Goal: Navigation & Orientation: Find specific page/section

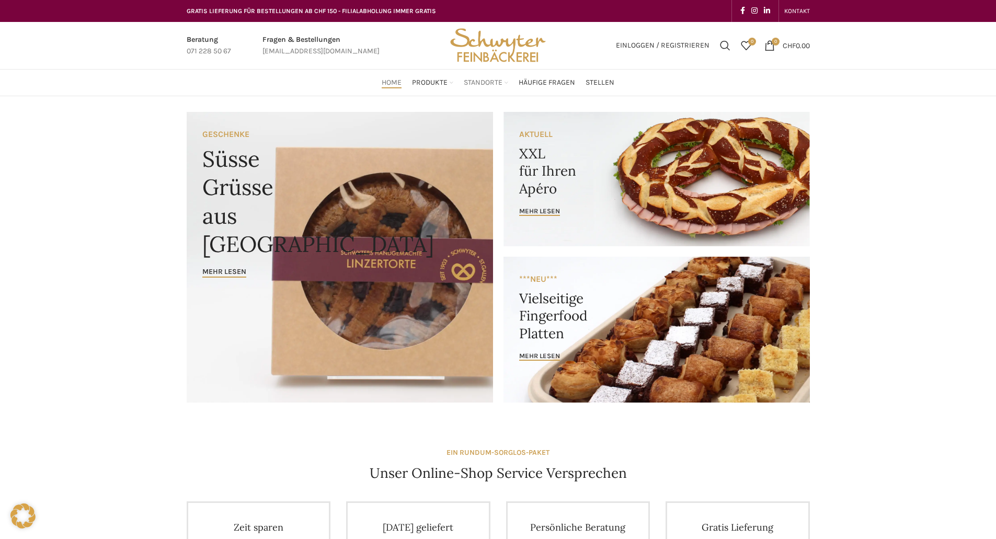
click at [492, 83] on span "Standorte" at bounding box center [483, 83] width 39 height 10
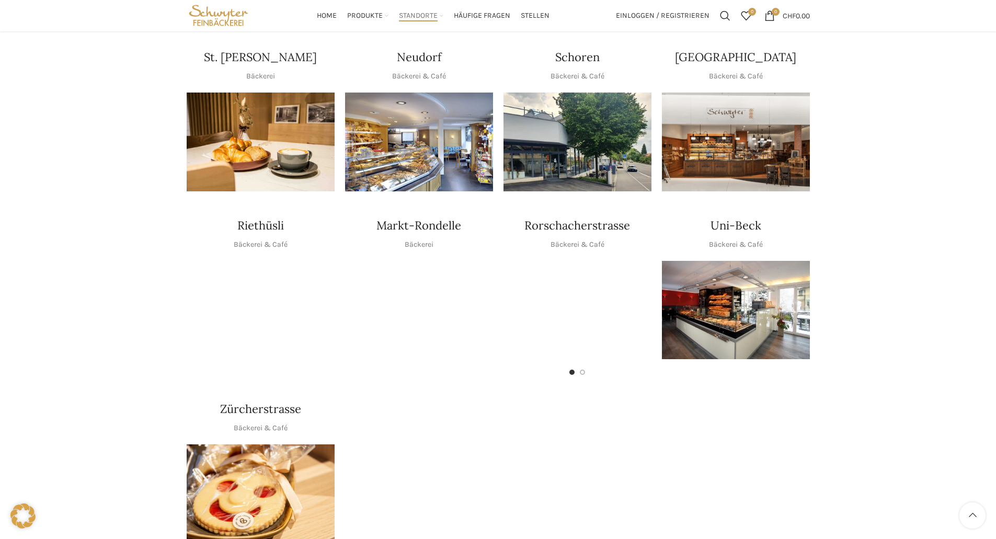
scroll to position [391, 0]
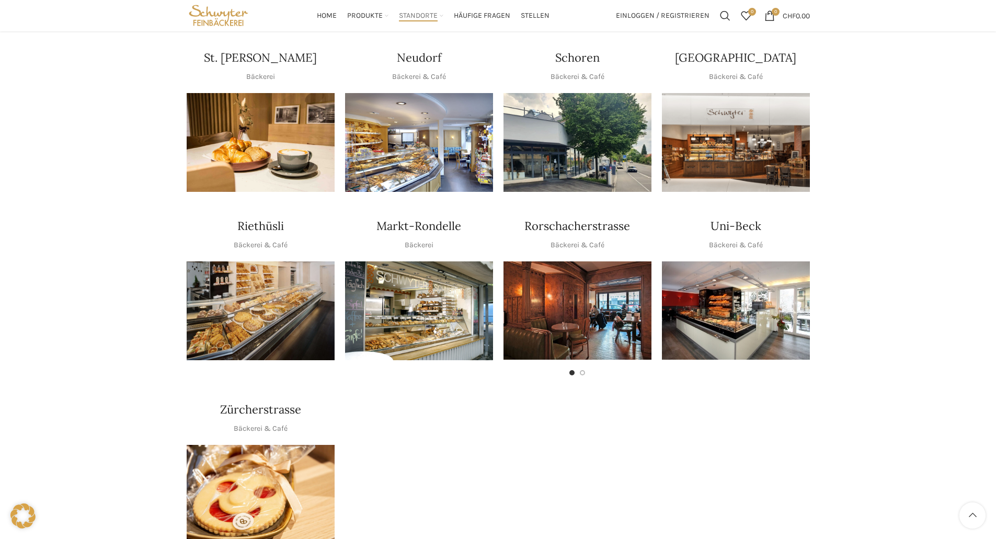
click at [438, 297] on img "1 / 1" at bounding box center [419, 310] width 148 height 99
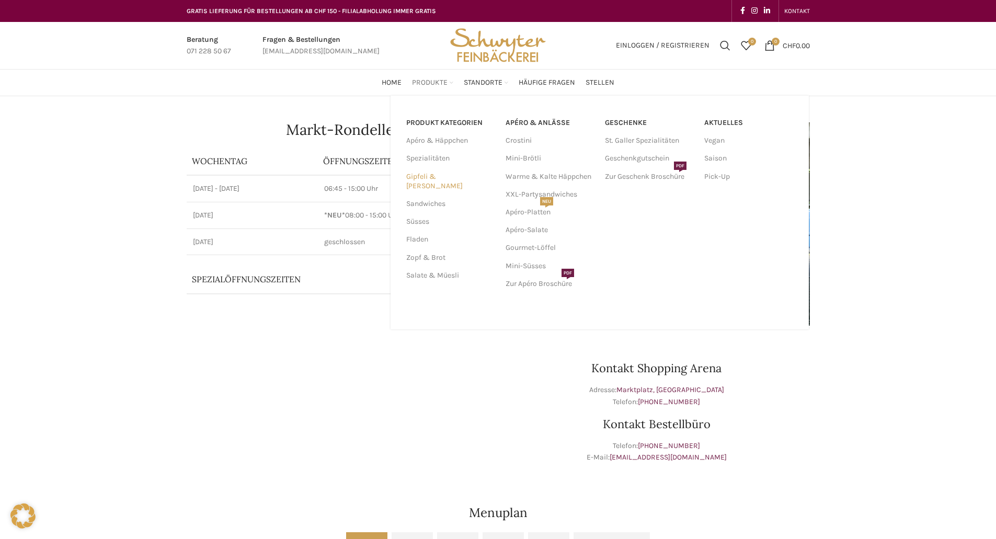
click at [449, 176] on link "Gipfeli & [PERSON_NAME]" at bounding box center [449, 181] width 87 height 27
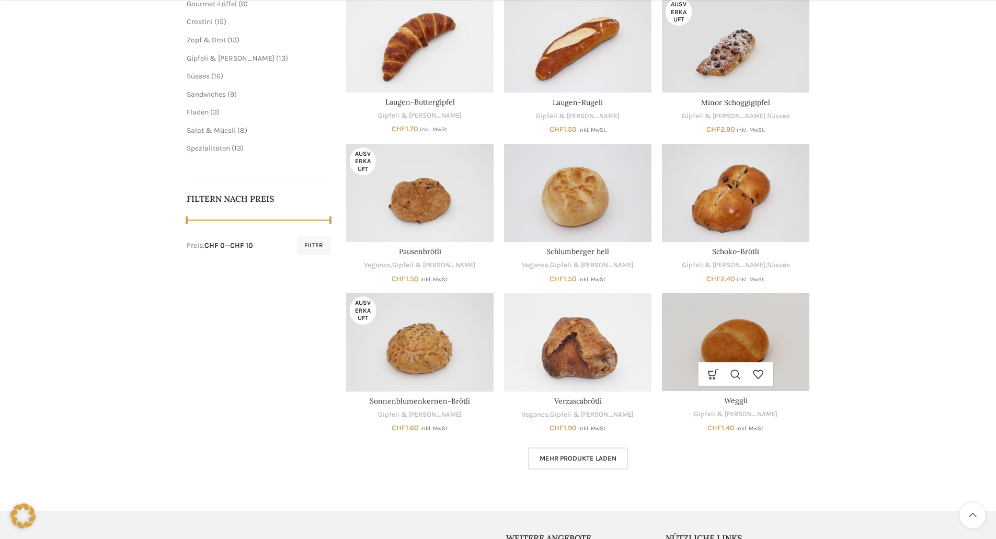
scroll to position [366, 0]
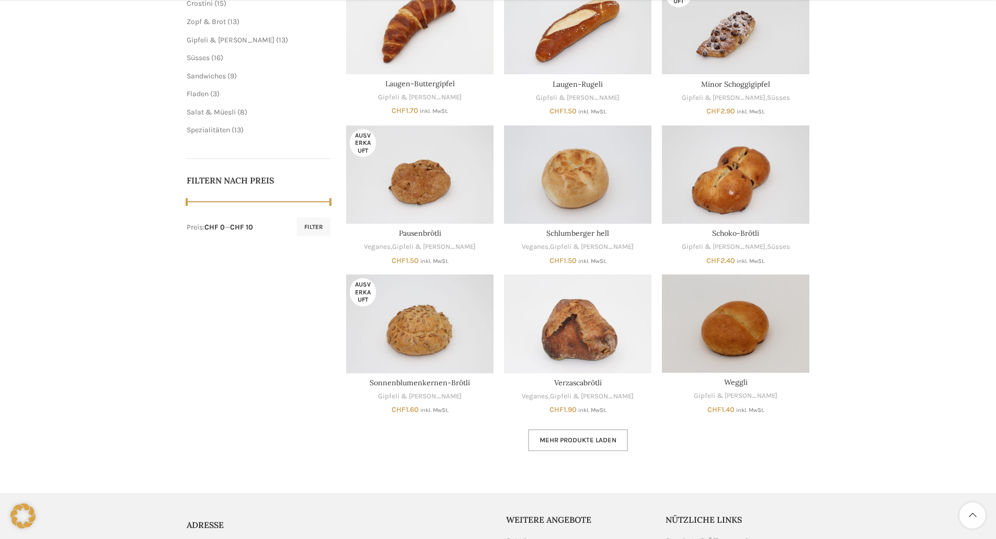
click at [578, 442] on span "Mehr Produkte laden" at bounding box center [578, 440] width 77 height 8
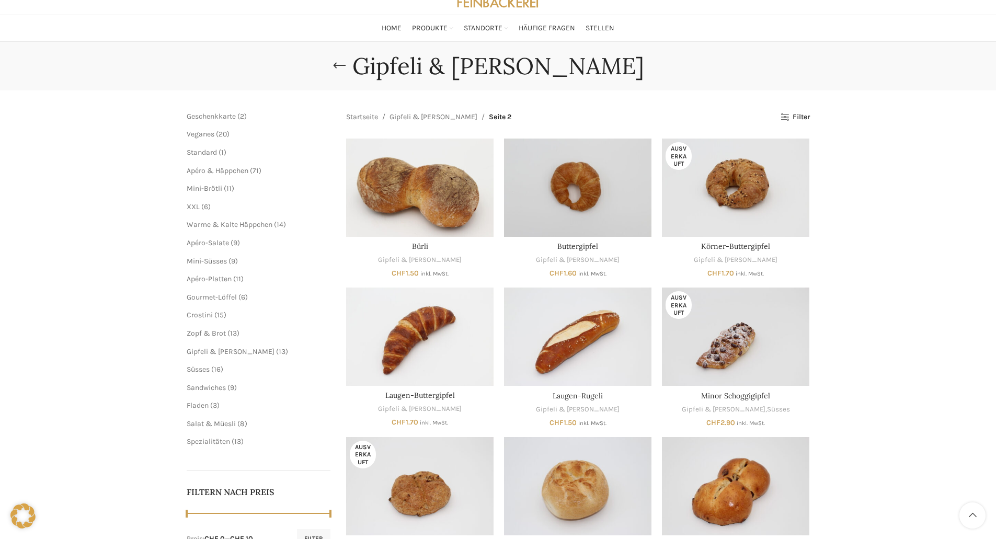
scroll to position [52, 0]
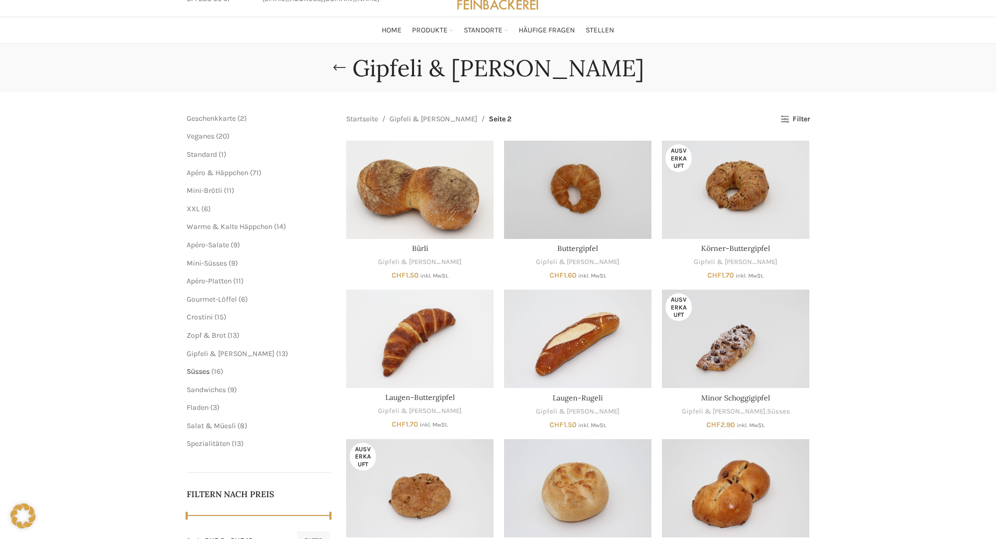
click at [204, 372] on span "Süsses" at bounding box center [198, 371] width 23 height 9
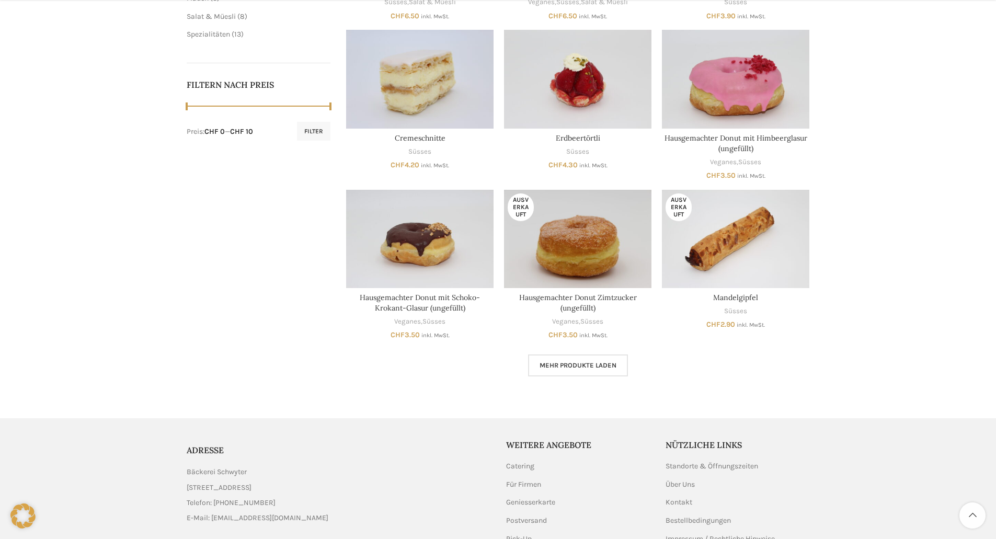
scroll to position [471, 0]
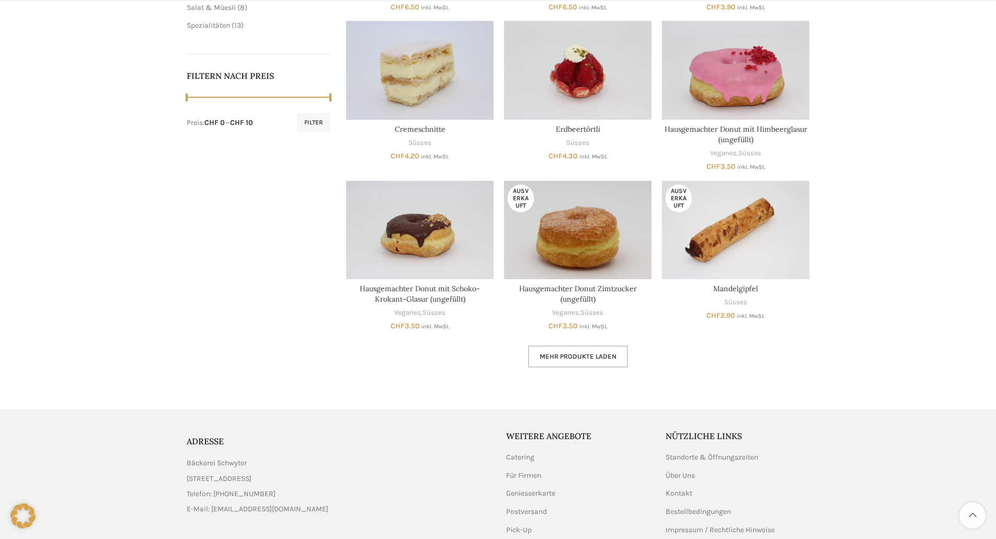
click at [568, 361] on link "Mehr Produkte laden" at bounding box center [578, 357] width 100 height 22
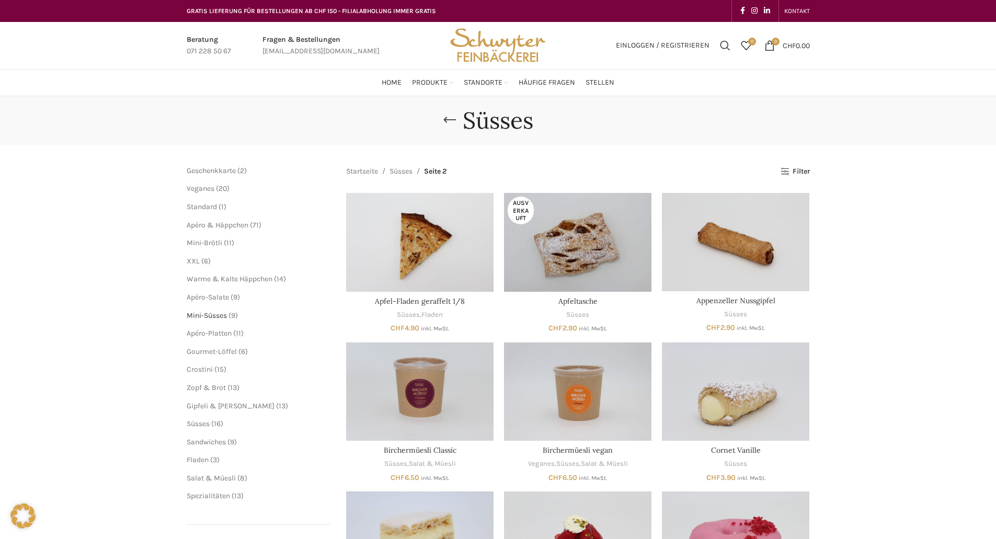
click at [214, 314] on span "Mini-Süsses" at bounding box center [207, 315] width 40 height 9
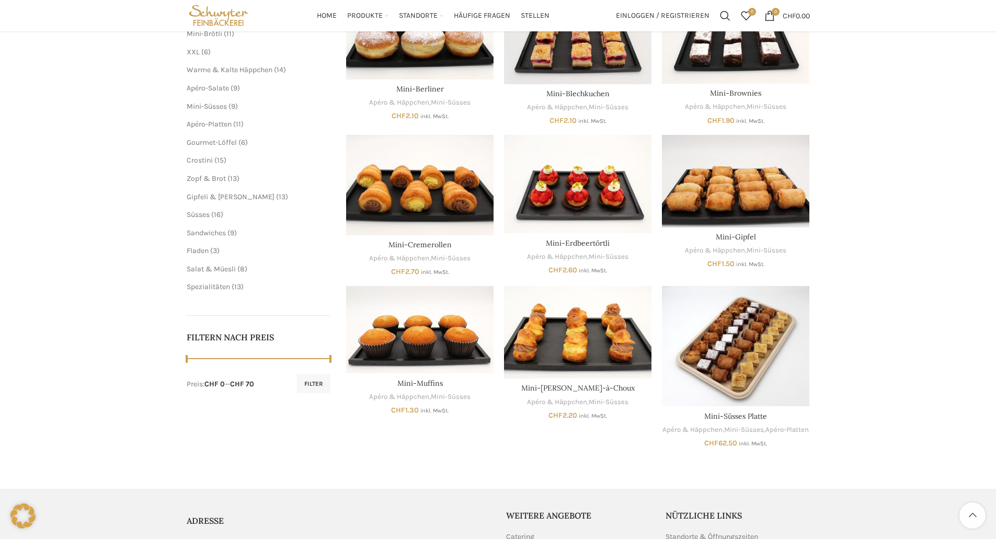
scroll to position [157, 0]
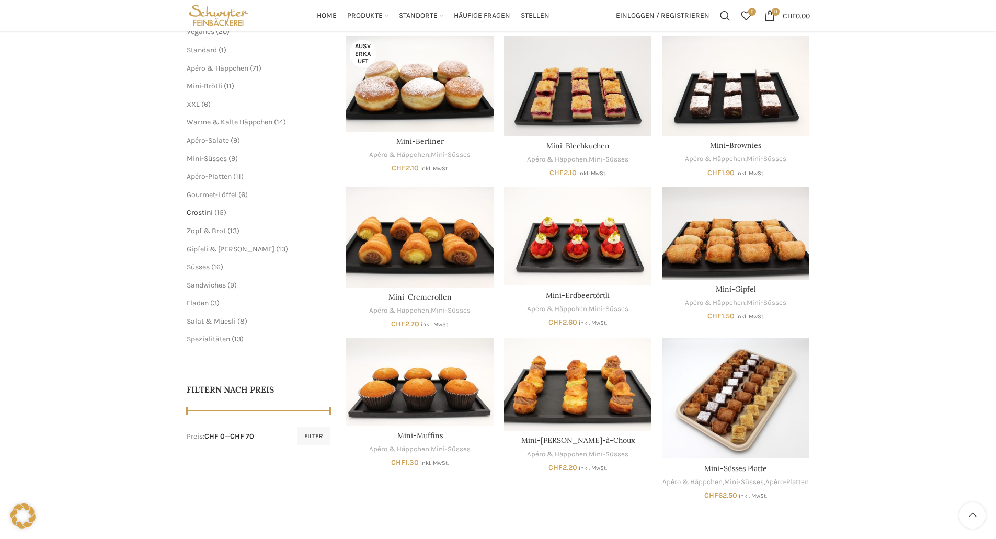
click at [189, 214] on span "Crostini" at bounding box center [200, 212] width 26 height 9
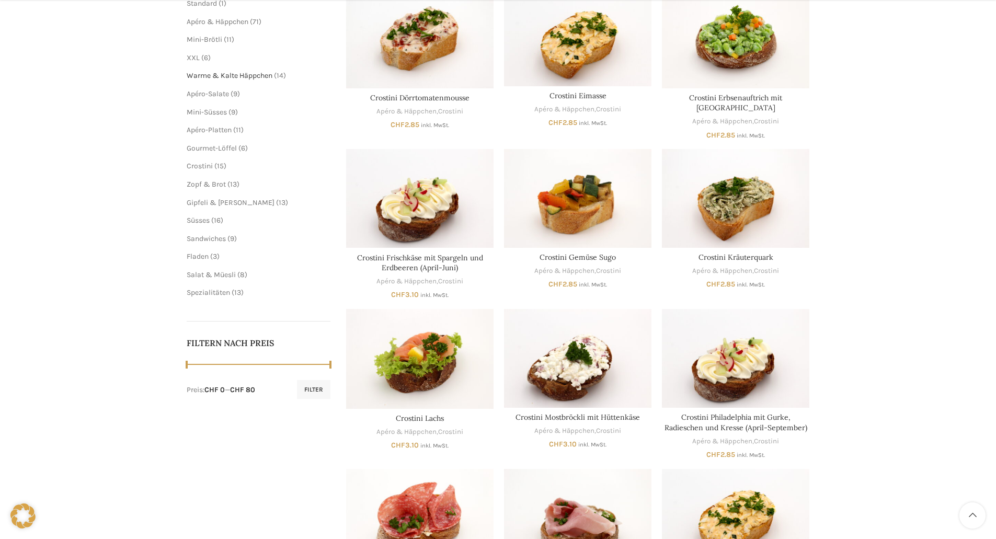
scroll to position [209, 0]
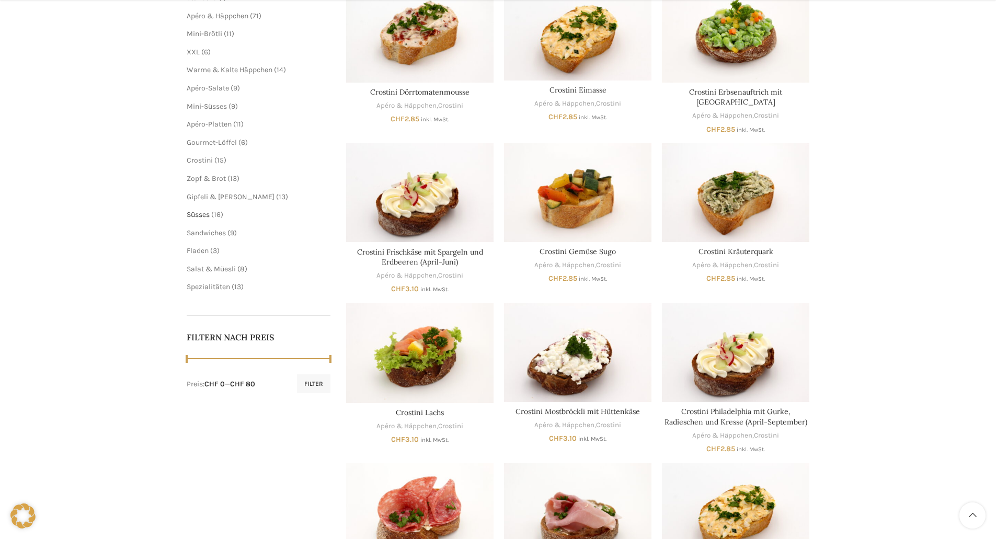
click at [210, 218] on span "Süsses" at bounding box center [198, 214] width 23 height 9
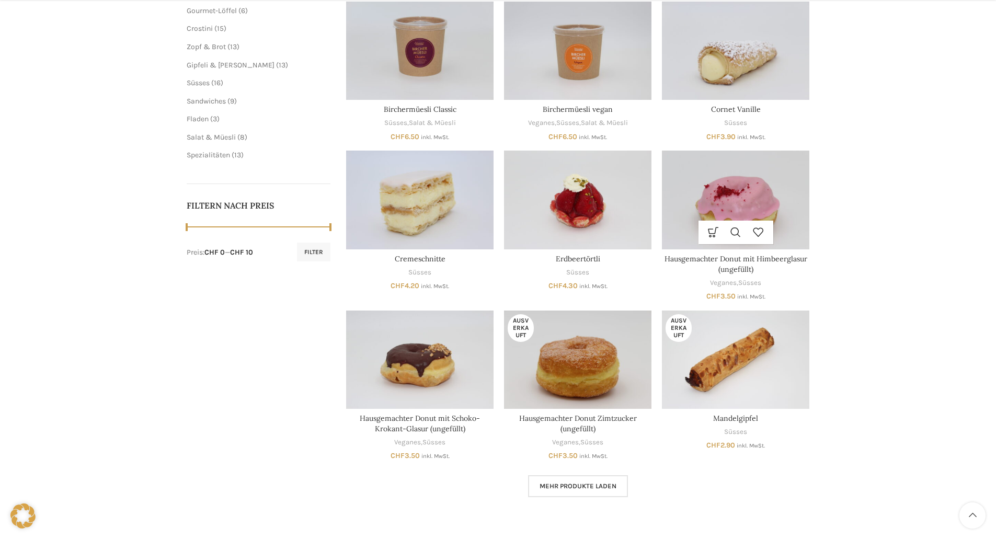
scroll to position [366, 0]
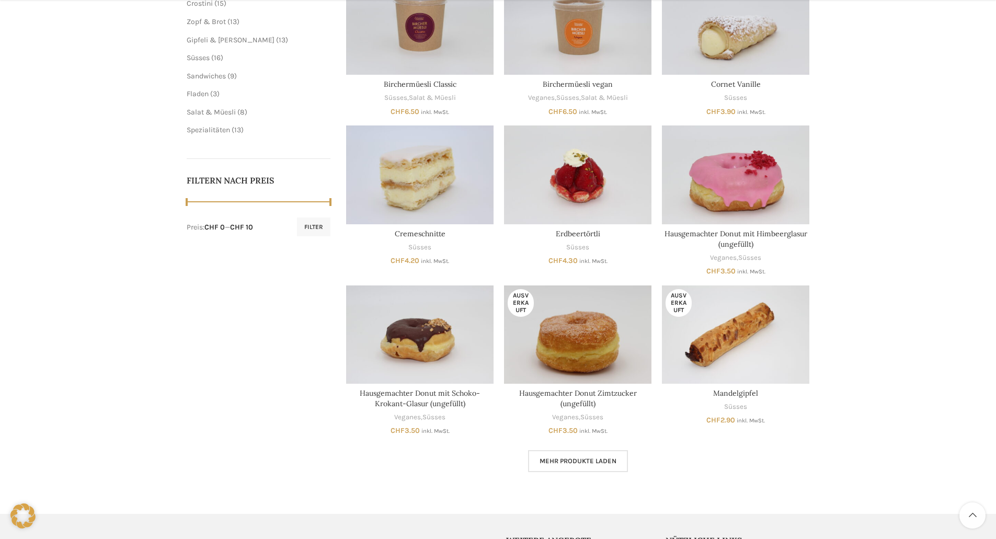
click at [587, 456] on link "Mehr Produkte laden" at bounding box center [578, 461] width 100 height 22
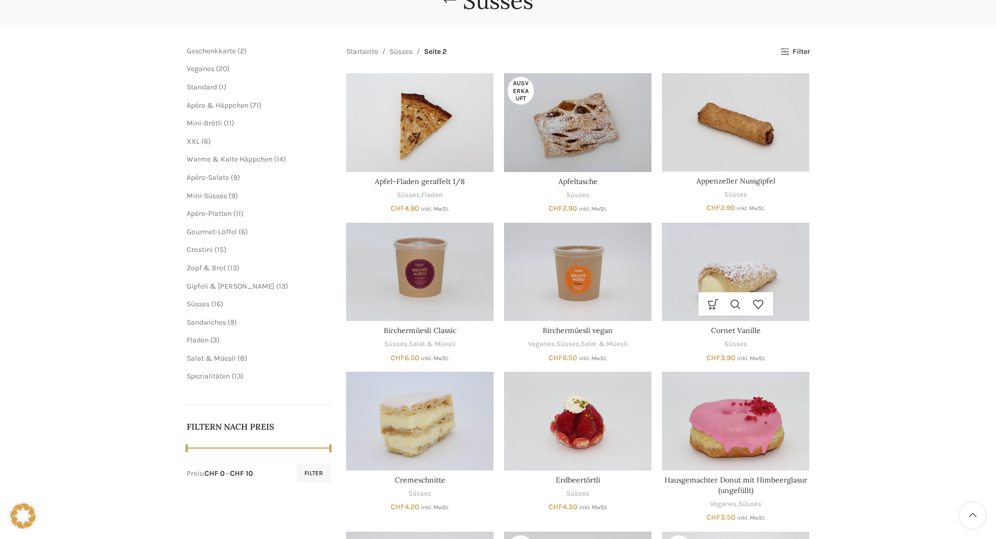
scroll to position [52, 0]
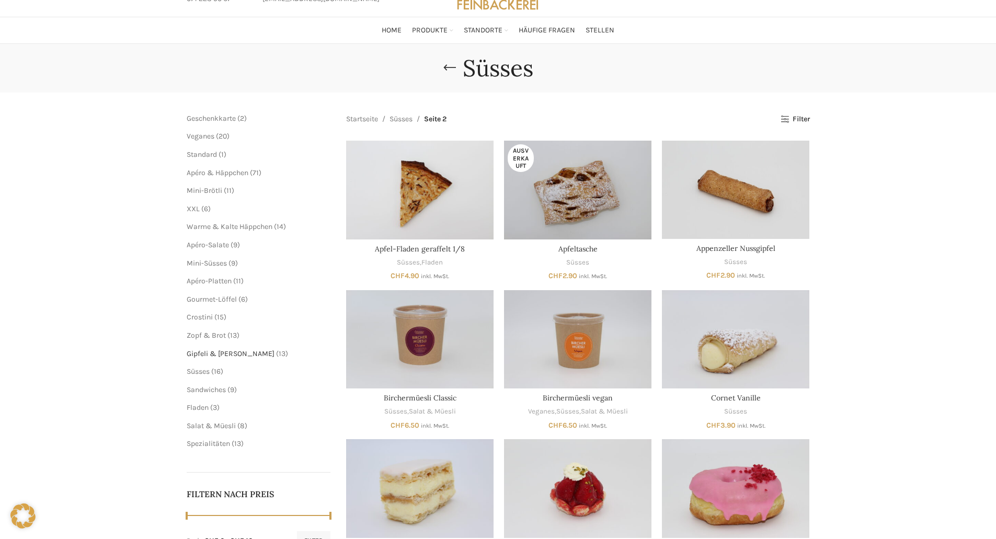
click at [233, 353] on span "Gipfeli & [PERSON_NAME]" at bounding box center [231, 353] width 88 height 9
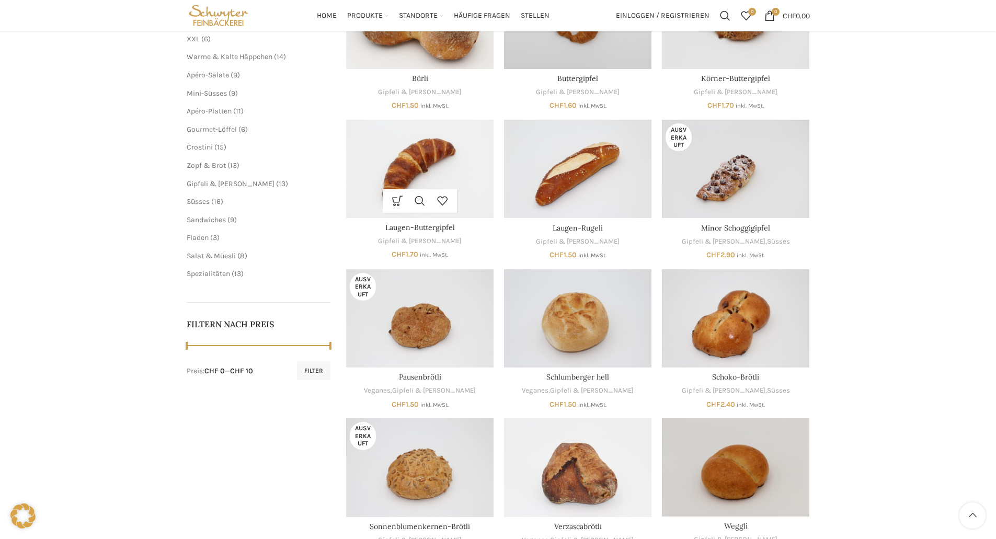
scroll to position [204, 0]
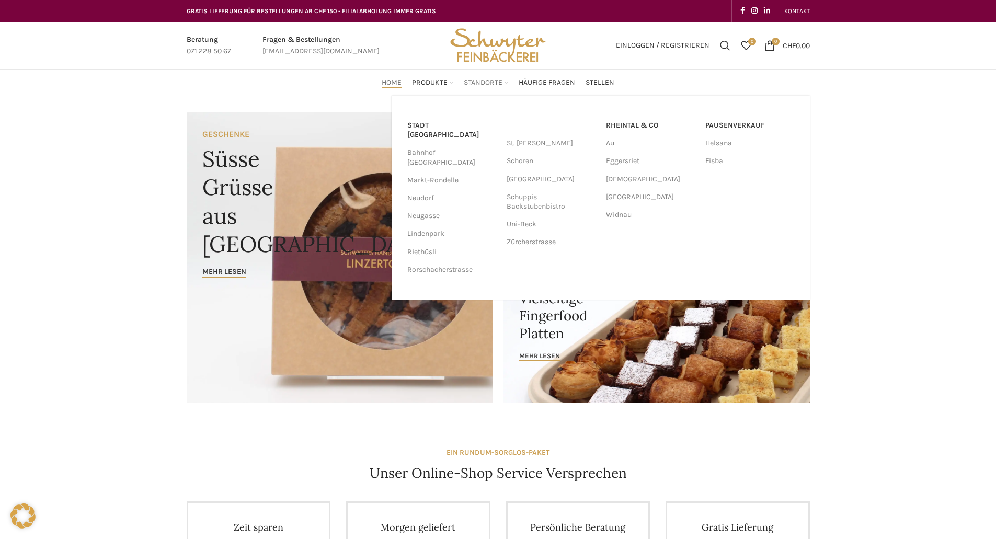
click at [480, 79] on span "Standorte" at bounding box center [483, 83] width 39 height 10
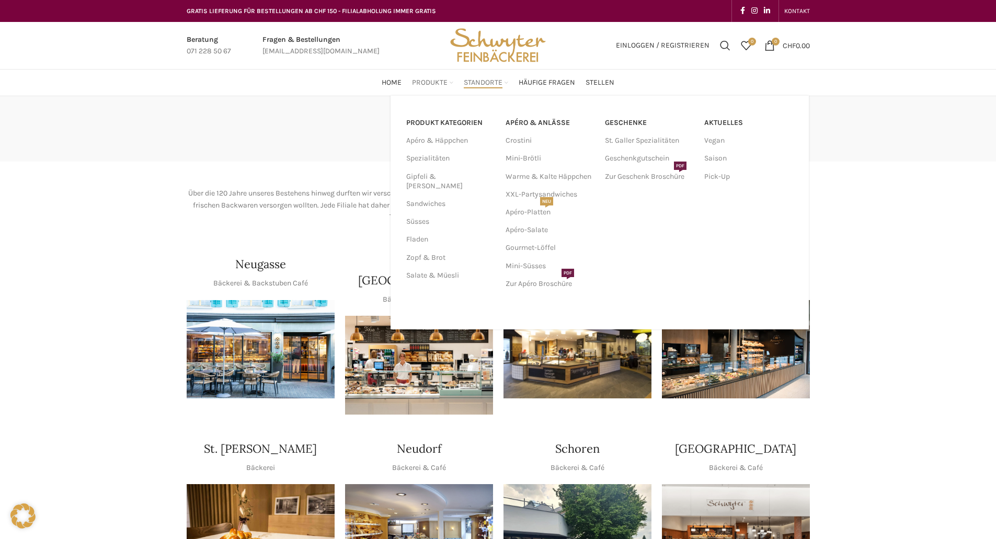
click at [428, 79] on span "Produkte" at bounding box center [430, 83] width 36 height 10
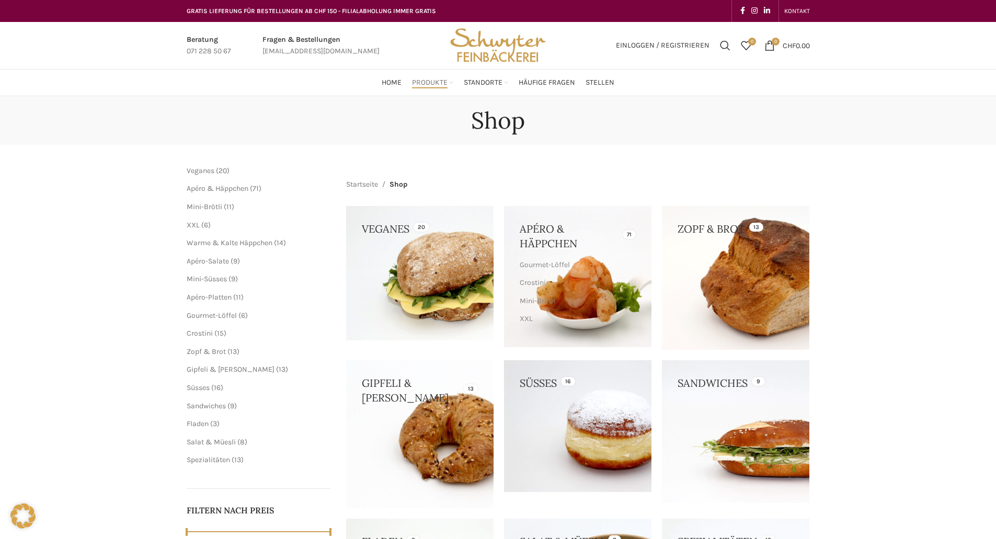
click at [220, 332] on span "15" at bounding box center [220, 333] width 7 height 9
click at [217, 370] on span "Gipfeli & [PERSON_NAME]" at bounding box center [231, 369] width 88 height 9
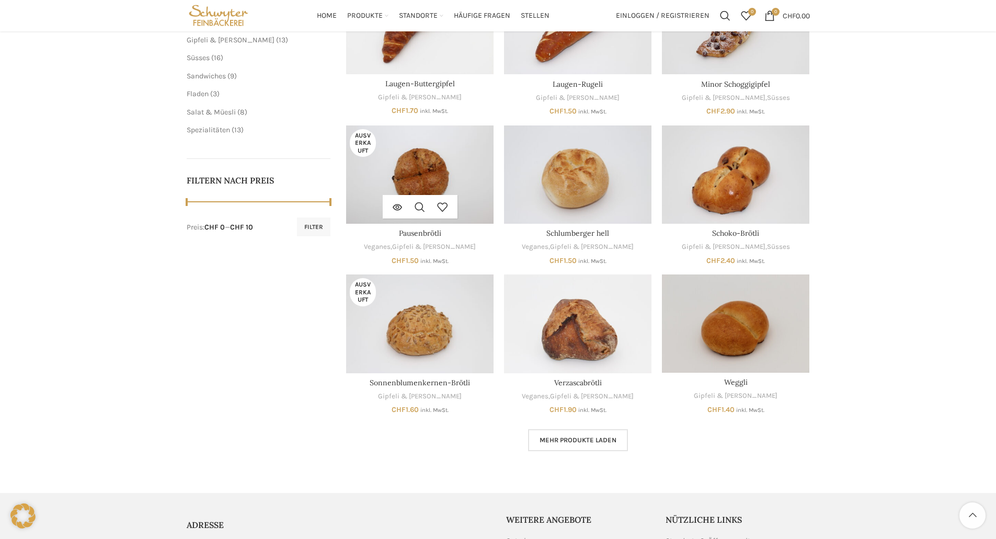
scroll to position [314, 0]
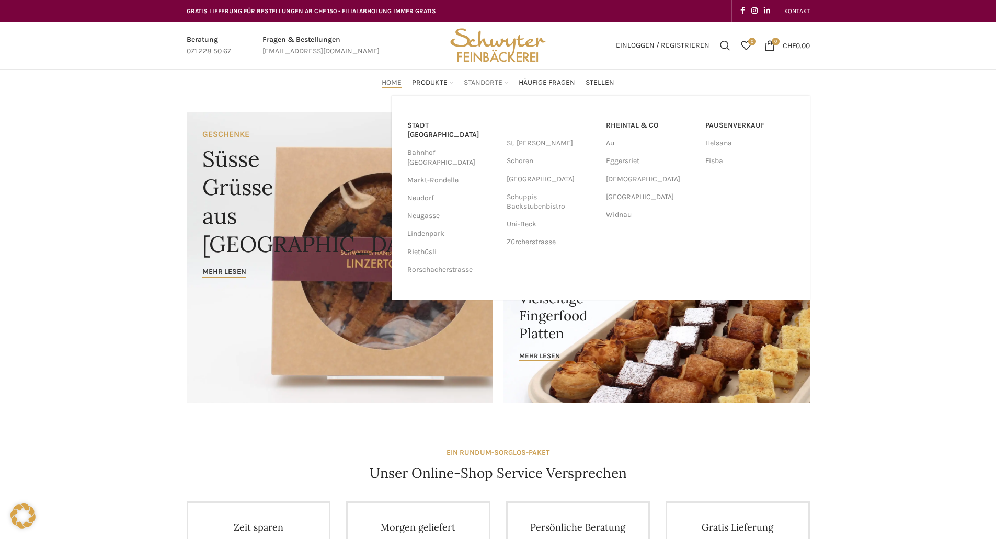
click at [485, 73] on link "Standorte" at bounding box center [486, 82] width 44 height 21
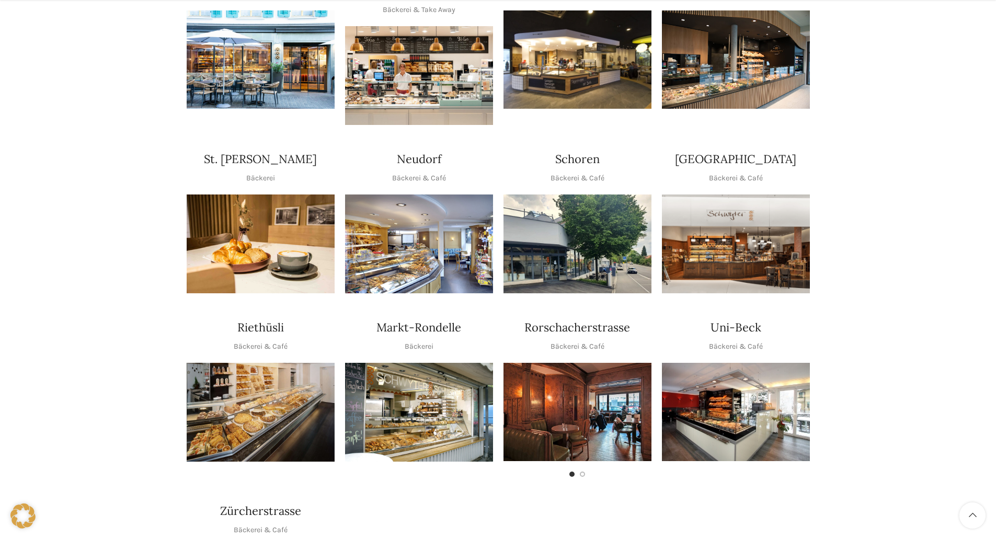
scroll to position [314, 0]
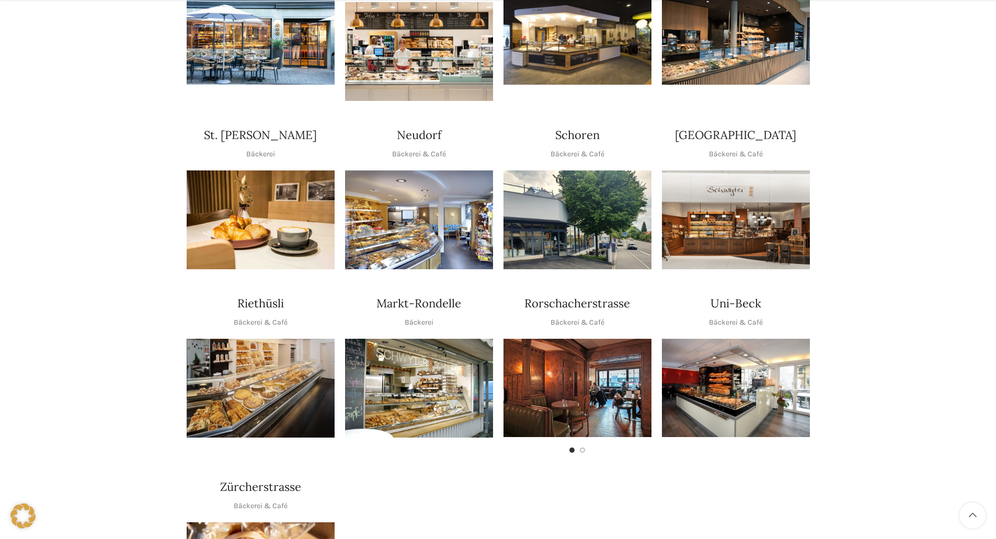
click at [423, 354] on img "1 / 1" at bounding box center [419, 388] width 148 height 99
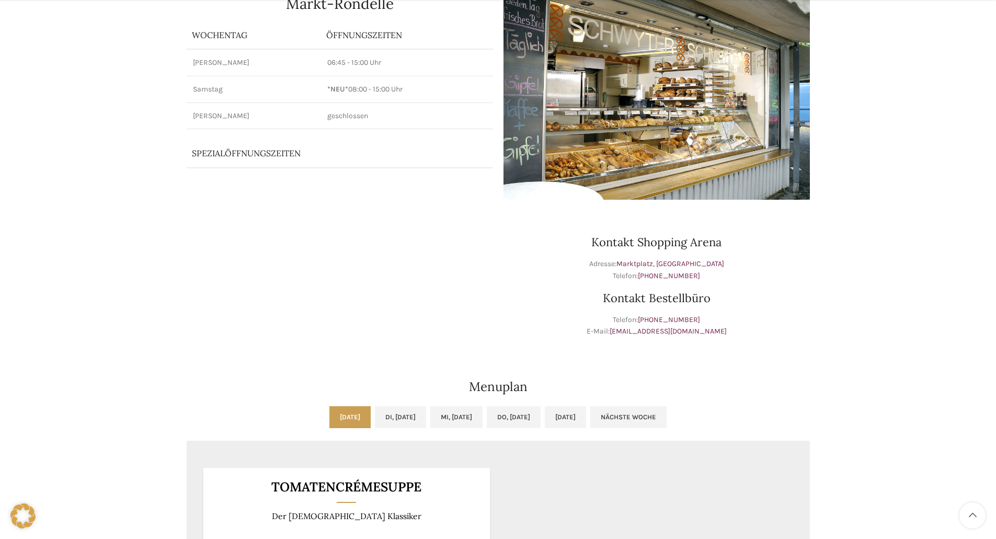
scroll to position [157, 0]
